Goal: Transaction & Acquisition: Book appointment/travel/reservation

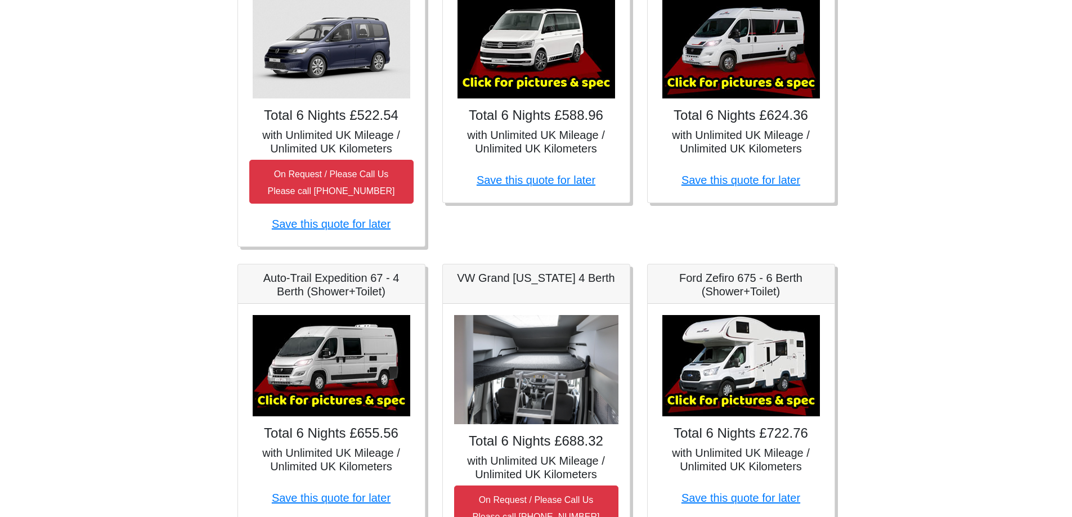
scroll to position [281, 0]
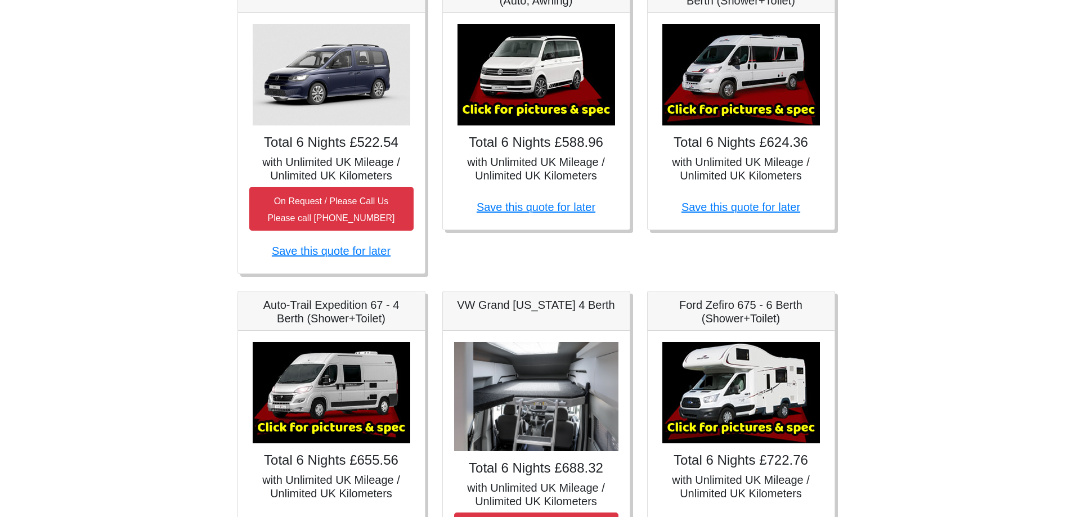
drag, startPoint x: 554, startPoint y: 196, endPoint x: 538, endPoint y: 149, distance: 50.2
click at [538, 149] on h4 "Total 6 Nights £588.96" at bounding box center [536, 142] width 164 height 16
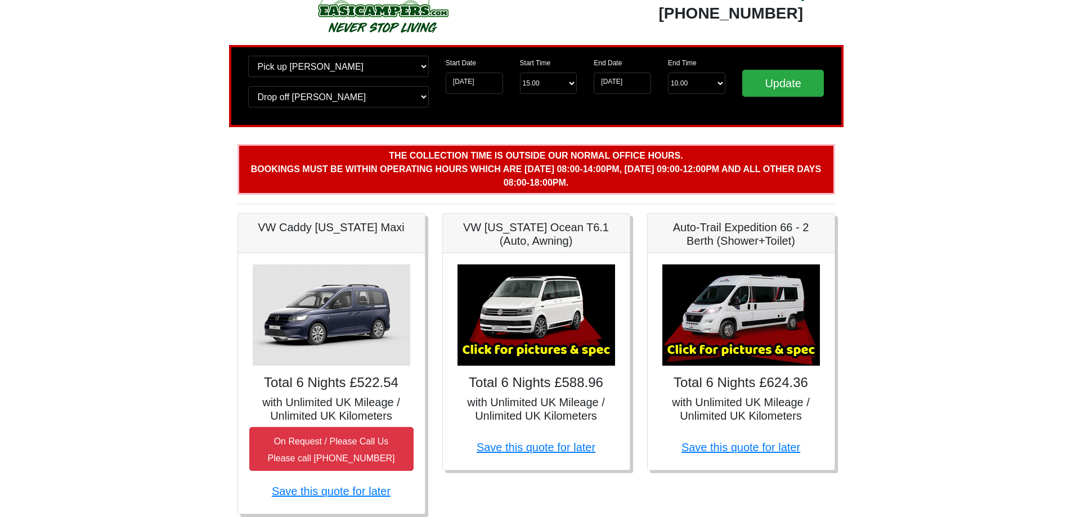
scroll to position [0, 0]
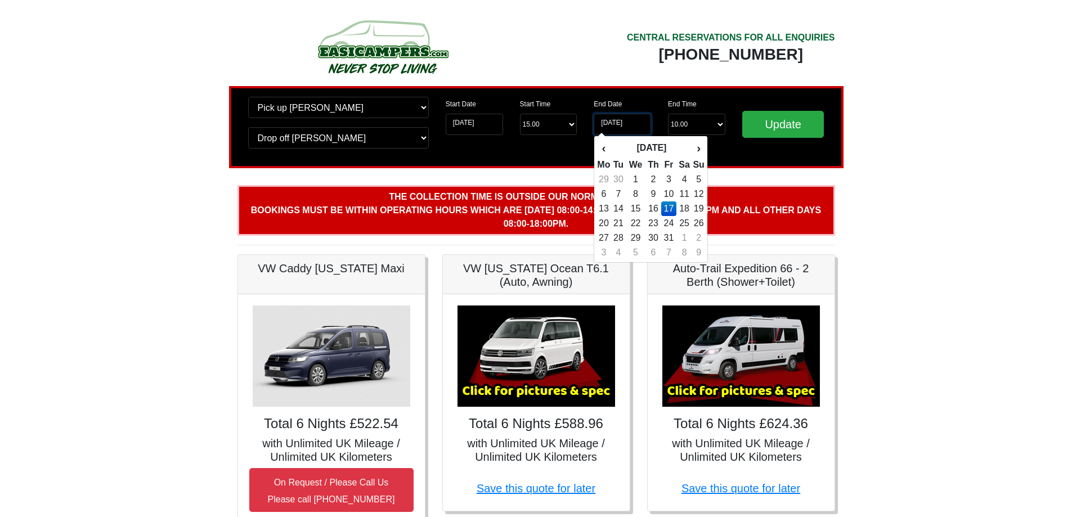
click at [627, 125] on input "[DATE]" at bounding box center [622, 124] width 57 height 21
click at [683, 208] on td "18" at bounding box center [684, 208] width 16 height 15
type input "[DATE]"
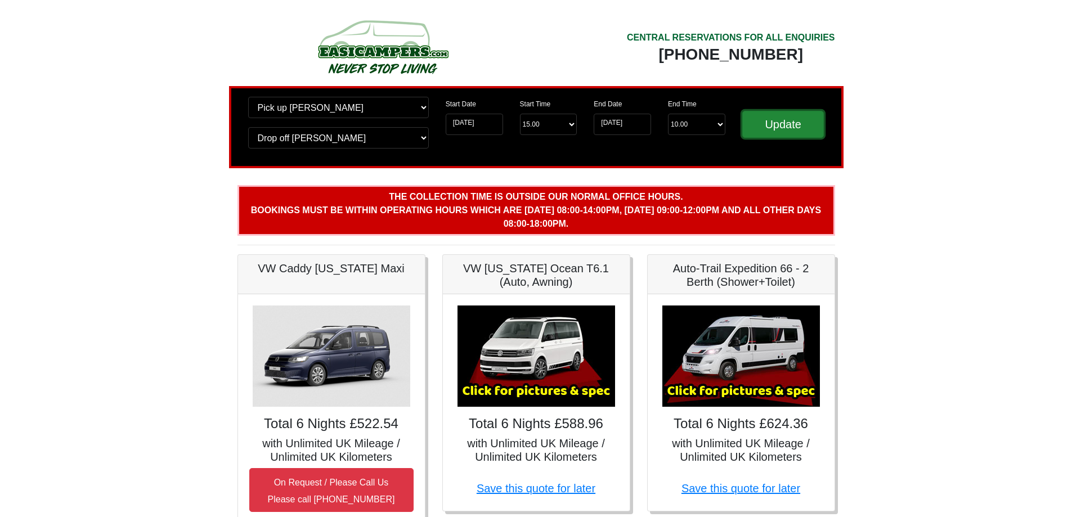
click at [796, 131] on input "Update" at bounding box center [783, 124] width 82 height 27
click at [787, 128] on input "Update" at bounding box center [783, 124] width 82 height 27
click at [571, 123] on select "Start Time 15.00 -------- 11.00 am (Saturday & Sunday Only) 12.00 pm (Saturday)…" at bounding box center [548, 124] width 57 height 21
select select "12.00"
click at [520, 114] on select "Start Time 15.00 -------- 11.00 am (Saturday & Sunday Only) 12.00 pm (Saturday)…" at bounding box center [548, 124] width 57 height 21
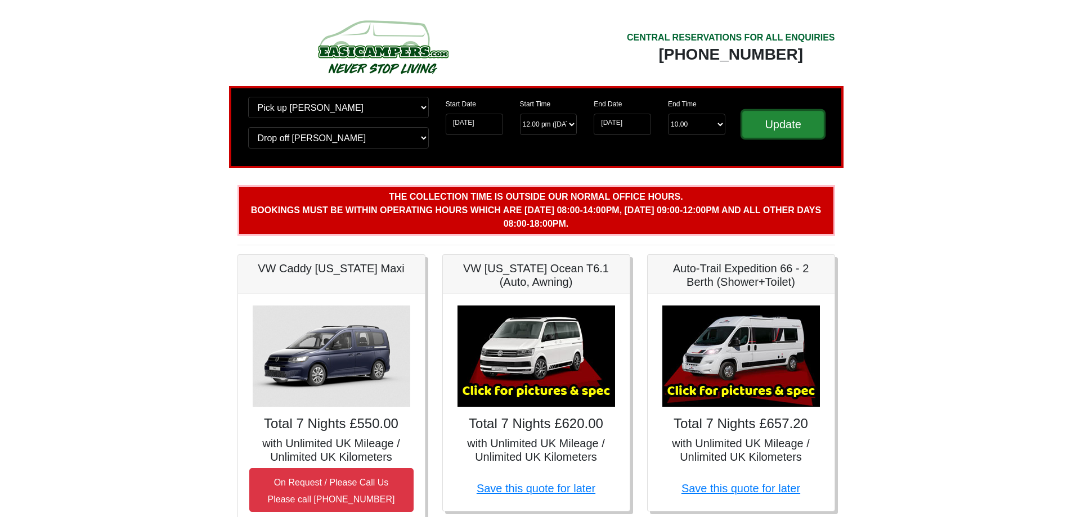
click at [776, 128] on input "Update" at bounding box center [783, 124] width 82 height 27
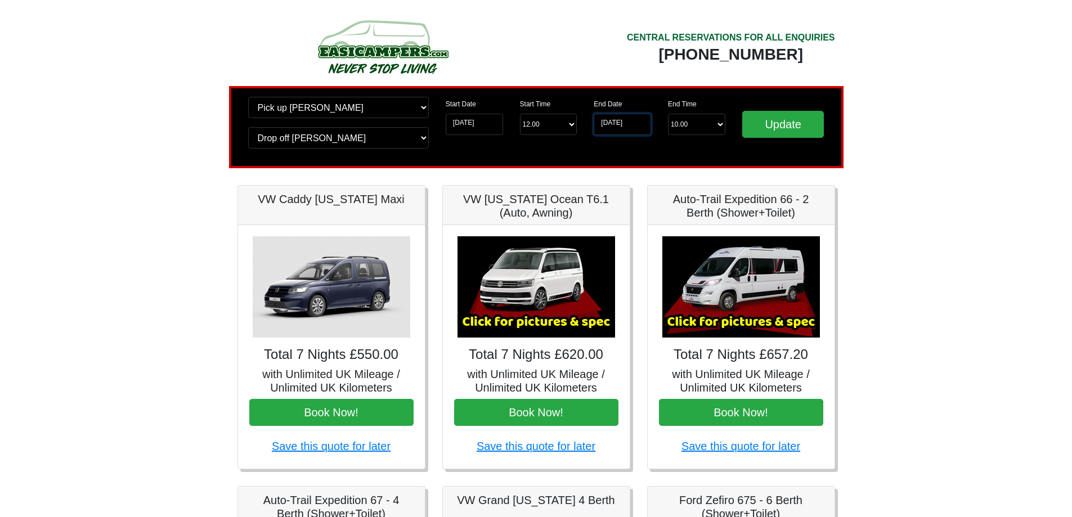
click at [615, 127] on input "[DATE]" at bounding box center [622, 124] width 57 height 21
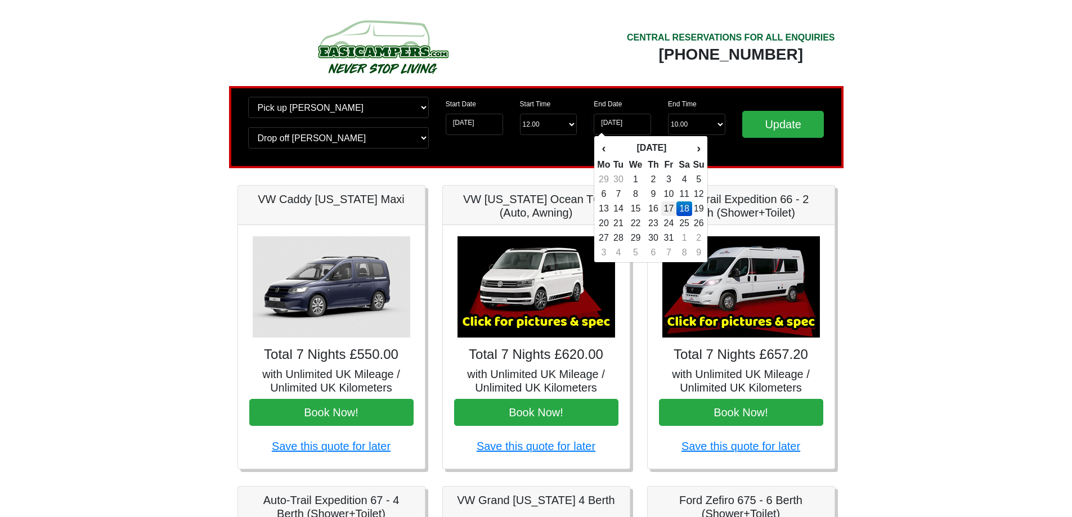
click at [670, 208] on td "17" at bounding box center [668, 208] width 15 height 15
type input "[DATE]"
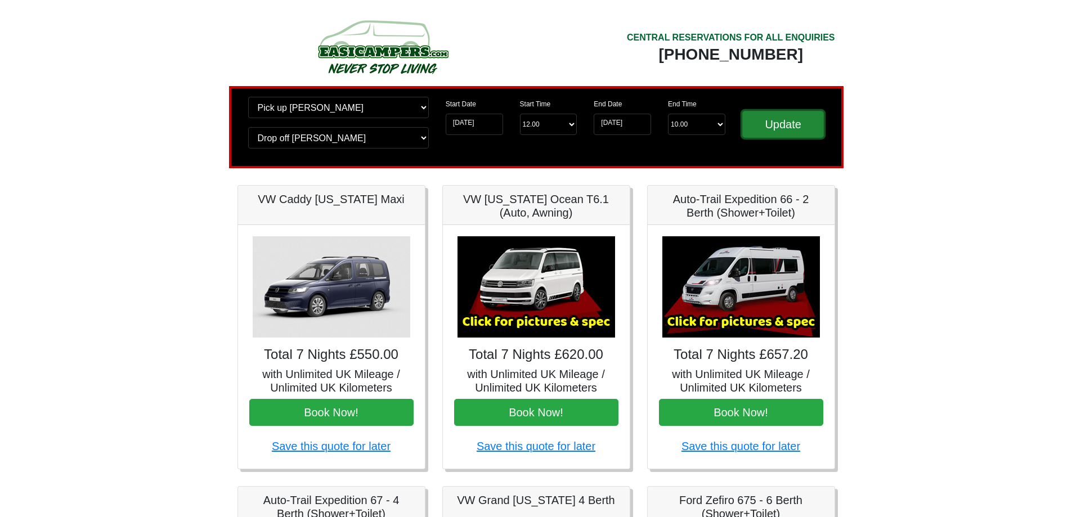
click at [779, 127] on input "Update" at bounding box center [783, 124] width 82 height 27
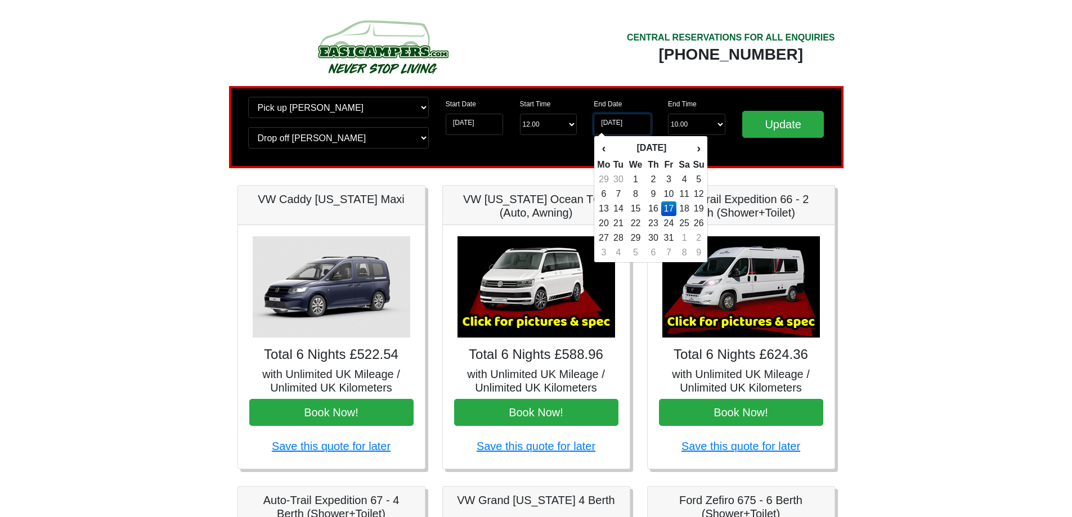
click at [629, 127] on input "17-10-2025" at bounding box center [622, 124] width 57 height 21
click at [688, 210] on td "18" at bounding box center [684, 208] width 16 height 15
type input "18-10-2025"
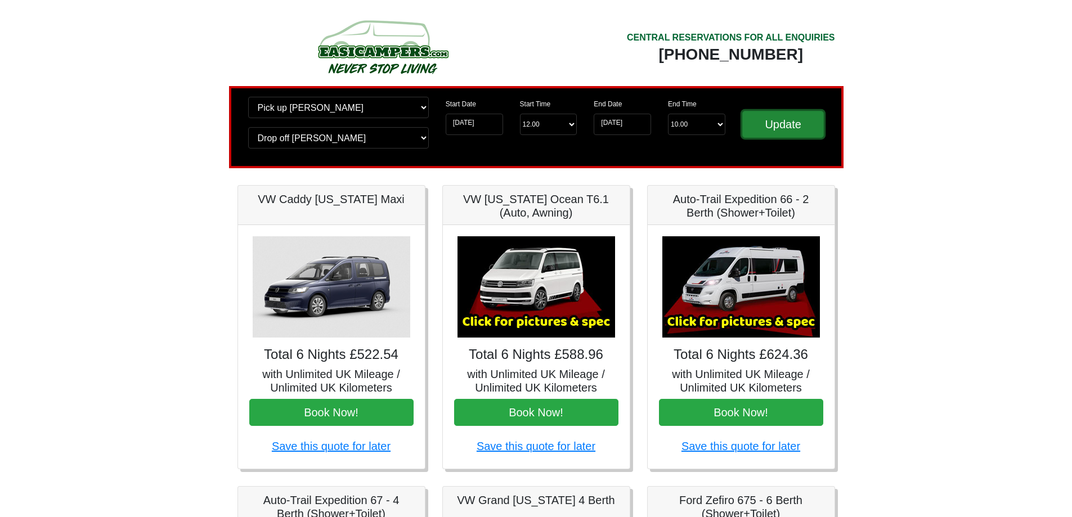
click at [791, 125] on input "Update" at bounding box center [783, 124] width 82 height 27
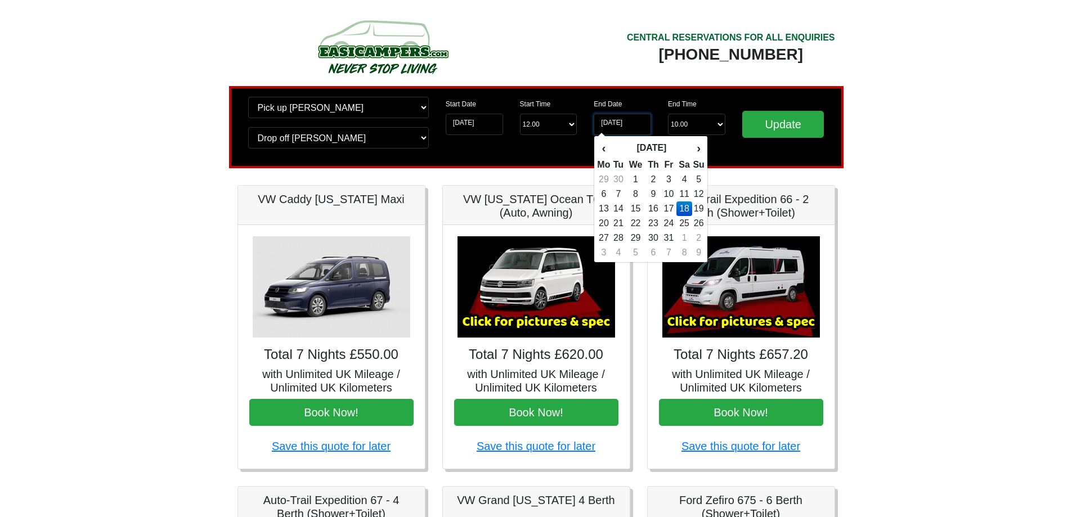
click at [627, 126] on input "18-10-2025" at bounding box center [622, 124] width 57 height 21
click at [670, 209] on td "17" at bounding box center [668, 208] width 15 height 15
type input "17-10-2025"
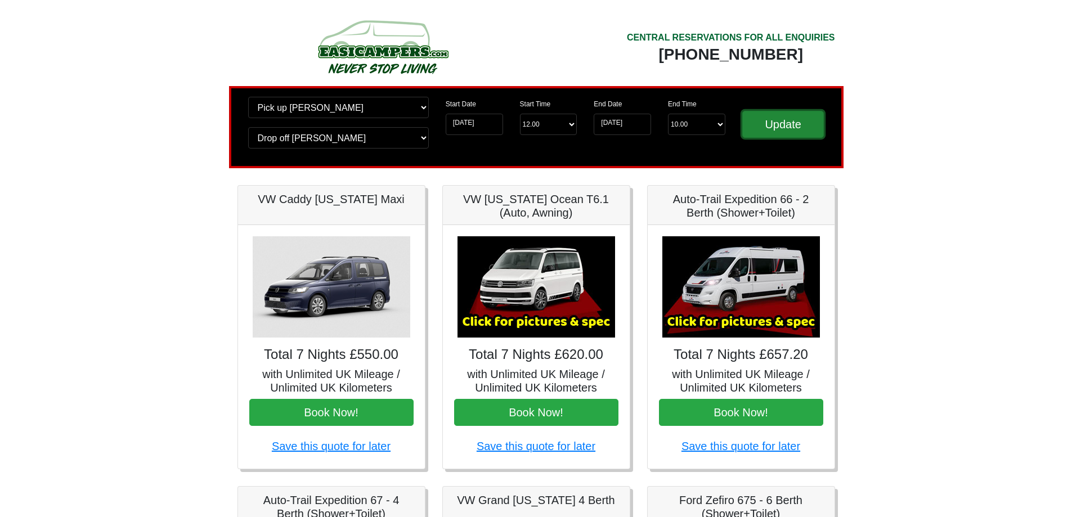
click at [779, 123] on input "Update" at bounding box center [783, 124] width 82 height 27
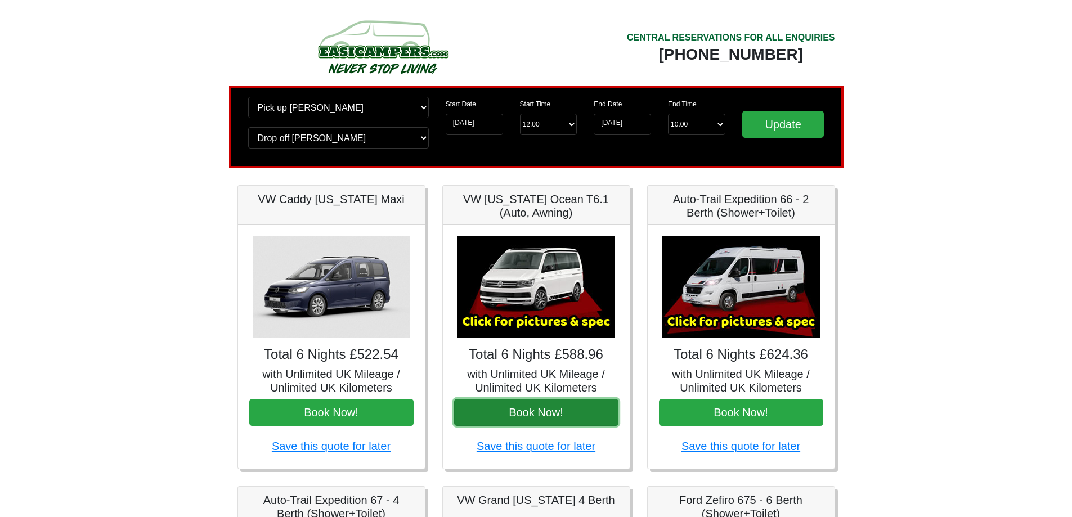
click at [533, 418] on button "Book Now!" at bounding box center [536, 412] width 164 height 27
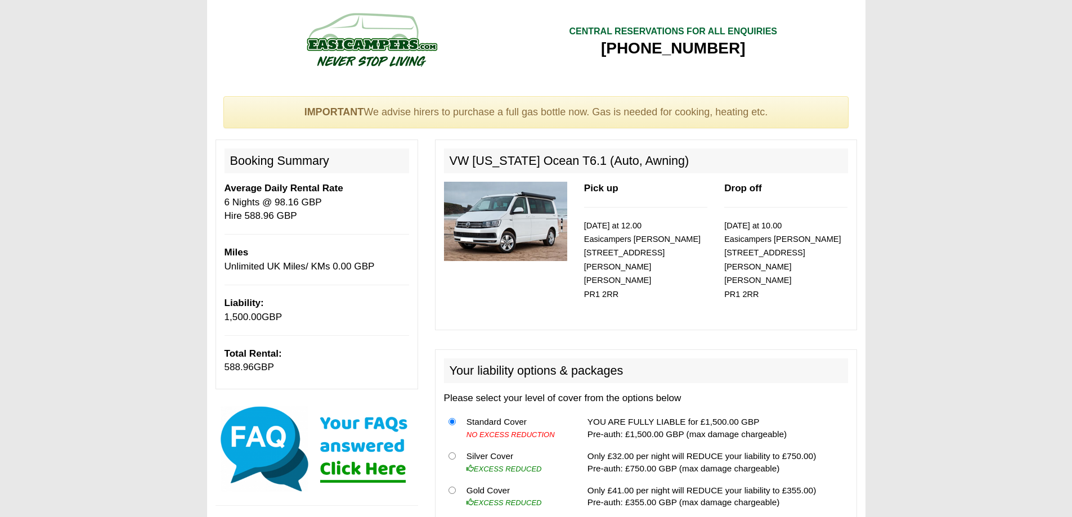
scroll to position [187, 0]
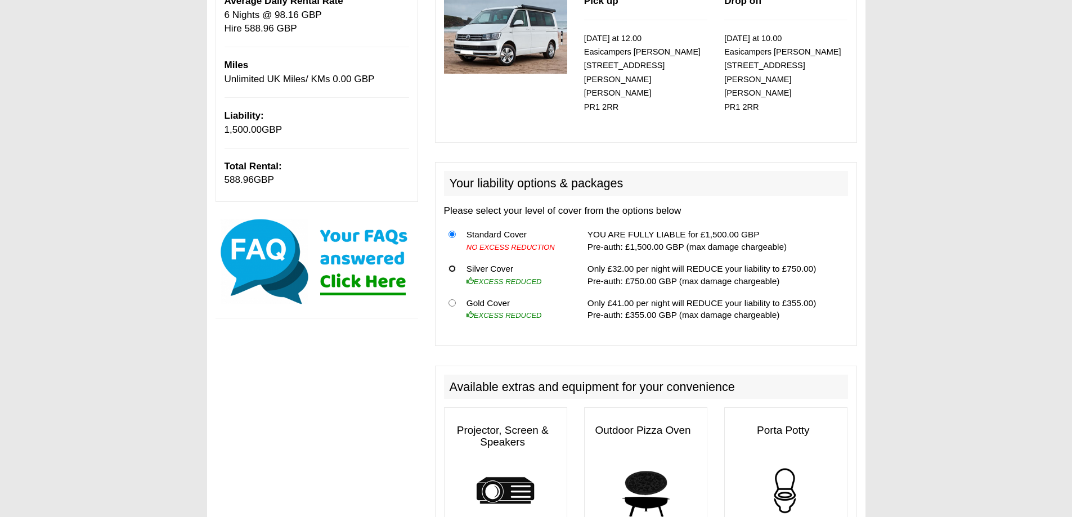
click at [454, 265] on input "radio" at bounding box center [451, 268] width 7 height 7
radio input "true"
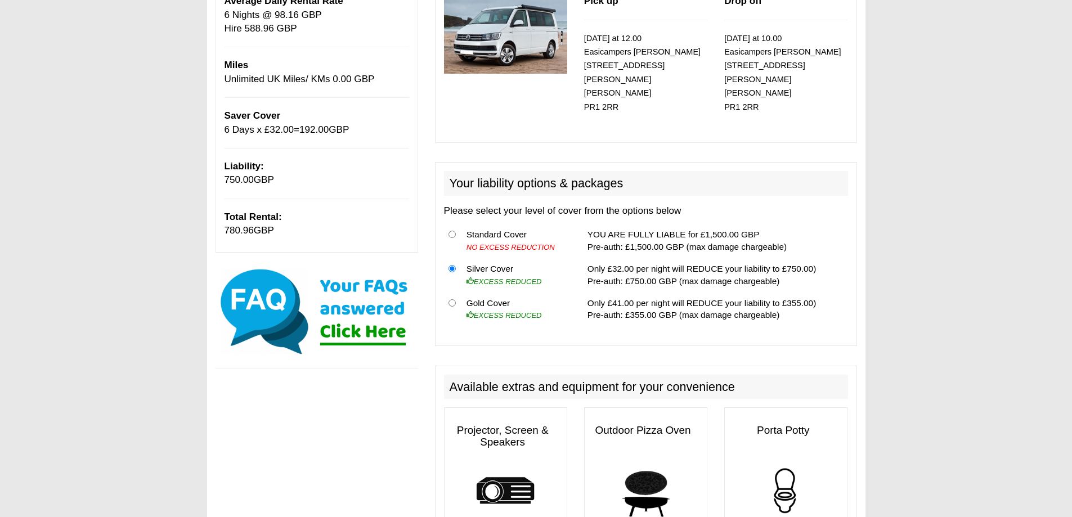
click at [456, 224] on th at bounding box center [453, 241] width 18 height 34
click at [453, 231] on input "radio" at bounding box center [451, 234] width 7 height 7
radio input "true"
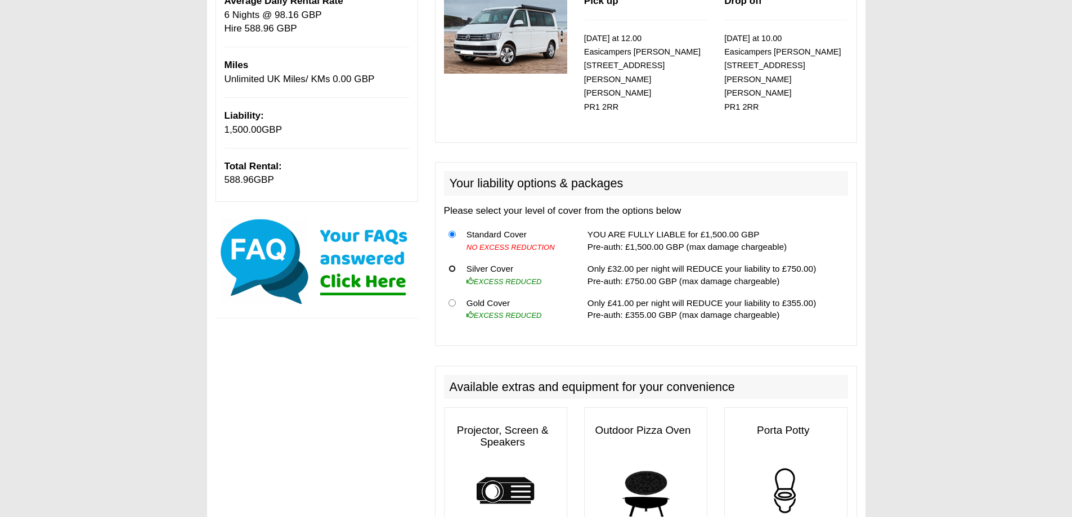
click at [452, 265] on input "radio" at bounding box center [451, 268] width 7 height 7
radio input "true"
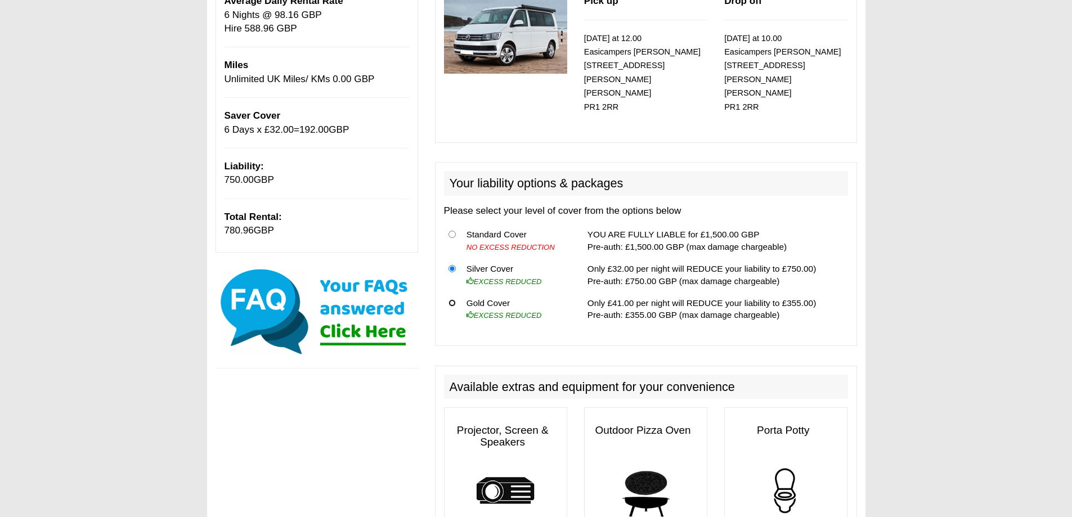
click at [453, 299] on input "radio" at bounding box center [451, 302] width 7 height 7
radio input "true"
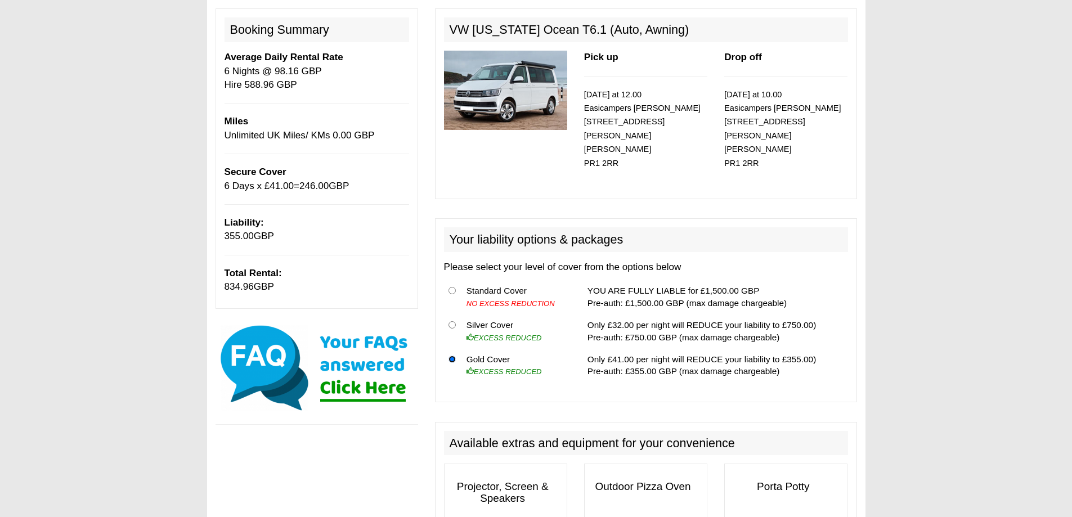
scroll to position [94, 0]
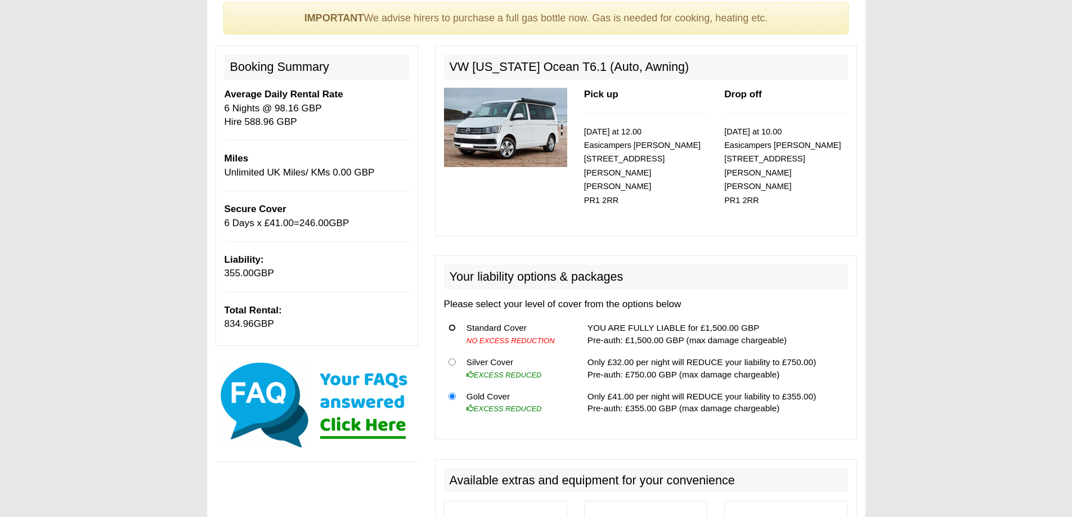
click at [453, 324] on input "radio" at bounding box center [451, 327] width 7 height 7
radio input "true"
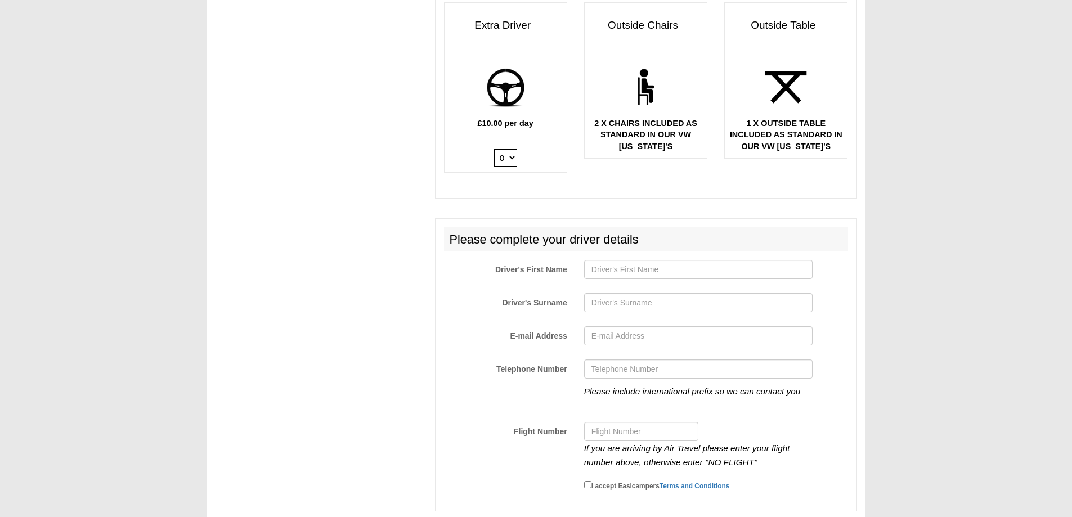
scroll to position [1594, 0]
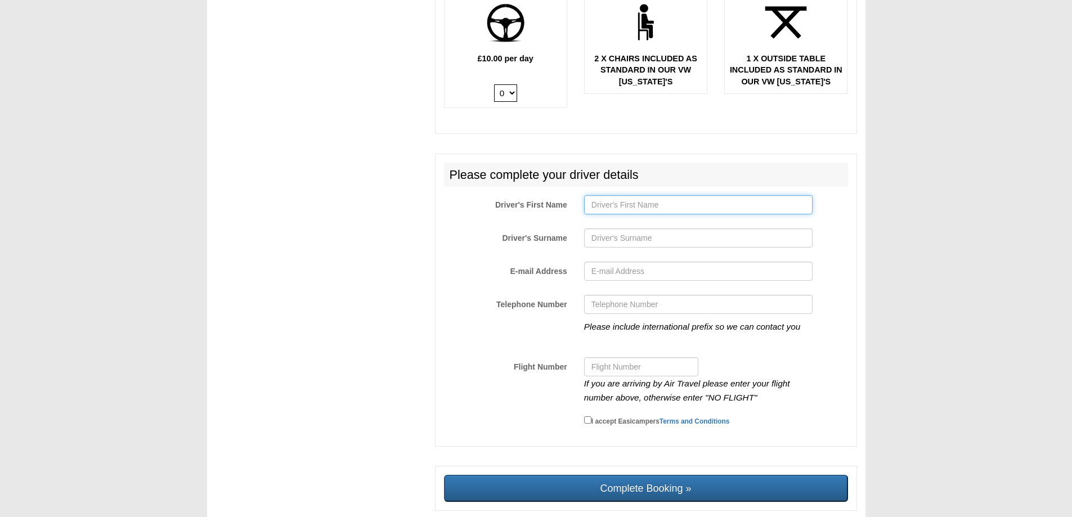
click at [636, 200] on input "Driver's First Name" at bounding box center [698, 204] width 228 height 19
click at [631, 229] on input "Driver's Surname" at bounding box center [698, 237] width 228 height 19
click at [633, 270] on input "E-mail Address" at bounding box center [698, 271] width 228 height 19
click at [631, 301] on input "Telephone Number" at bounding box center [698, 304] width 228 height 19
click at [631, 358] on input "Flight Number" at bounding box center [641, 366] width 114 height 19
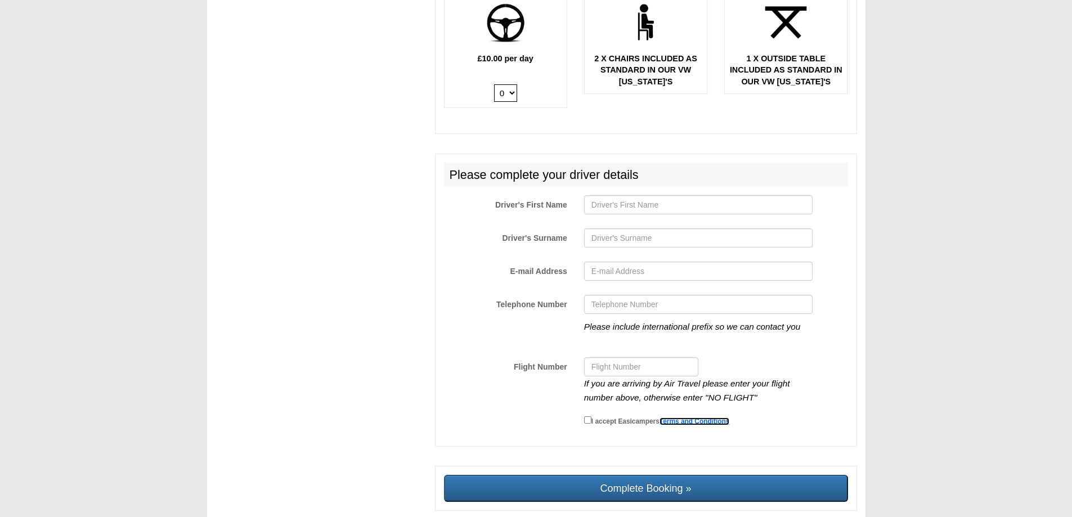
click at [697, 417] on link "Terms and Conditions" at bounding box center [694, 421] width 70 height 8
